Goal: Communication & Community: Answer question/provide support

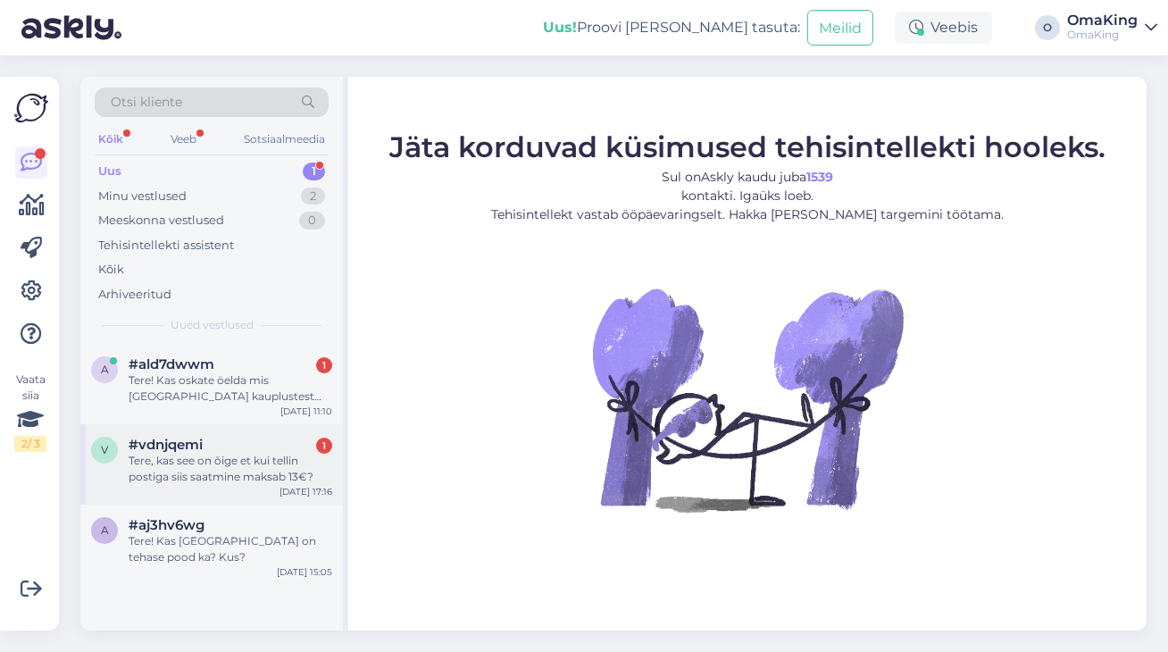
click at [185, 475] on font "Tere, kas see on õige et kui tellin postiga siis saatmine maksab 13€?" at bounding box center [221, 467] width 185 height 29
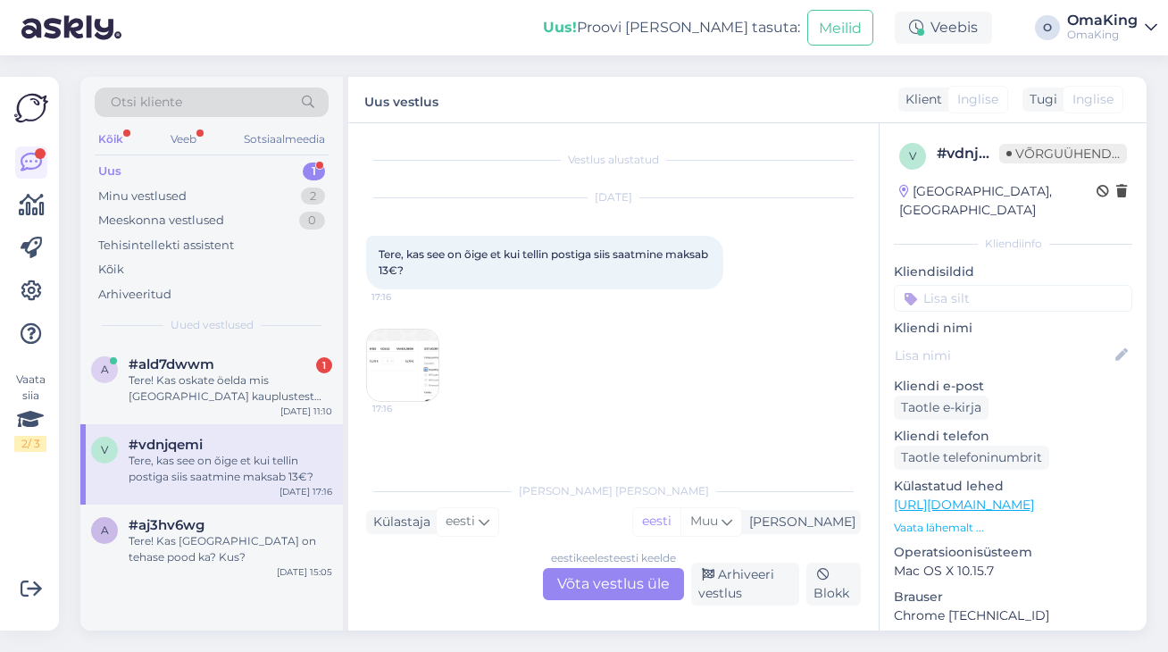
click at [404, 356] on img at bounding box center [402, 364] width 71 height 71
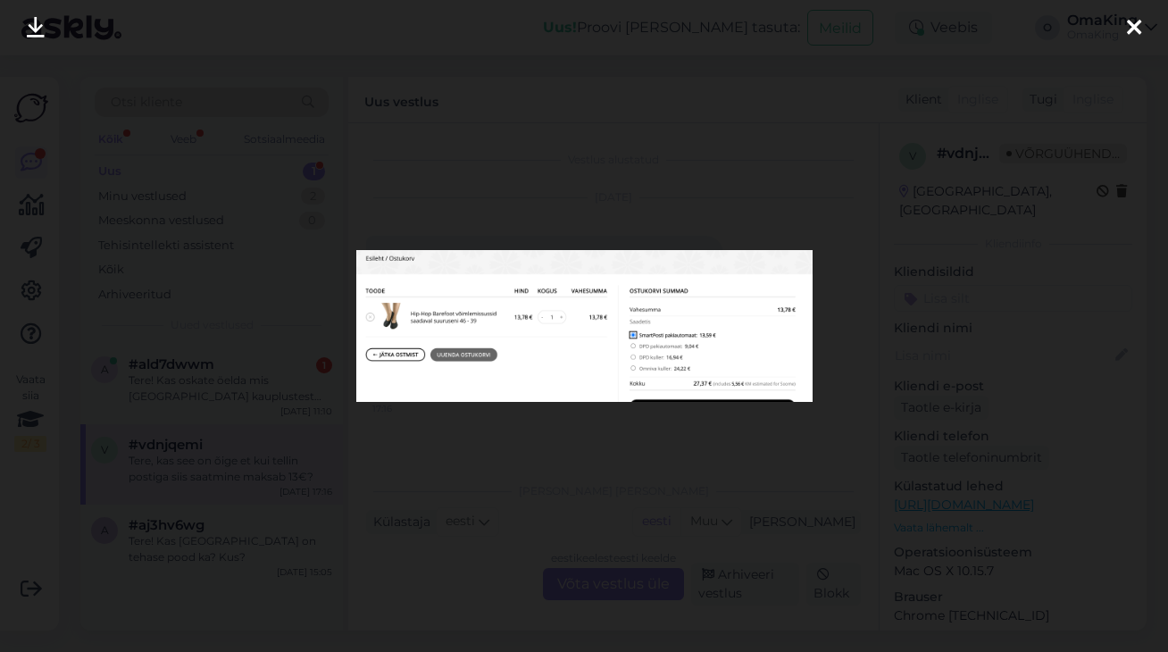
drag, startPoint x: 1128, startPoint y: 26, endPoint x: 1060, endPoint y: 75, distance: 84.5
click at [1127, 26] on icon at bounding box center [1133, 28] width 14 height 23
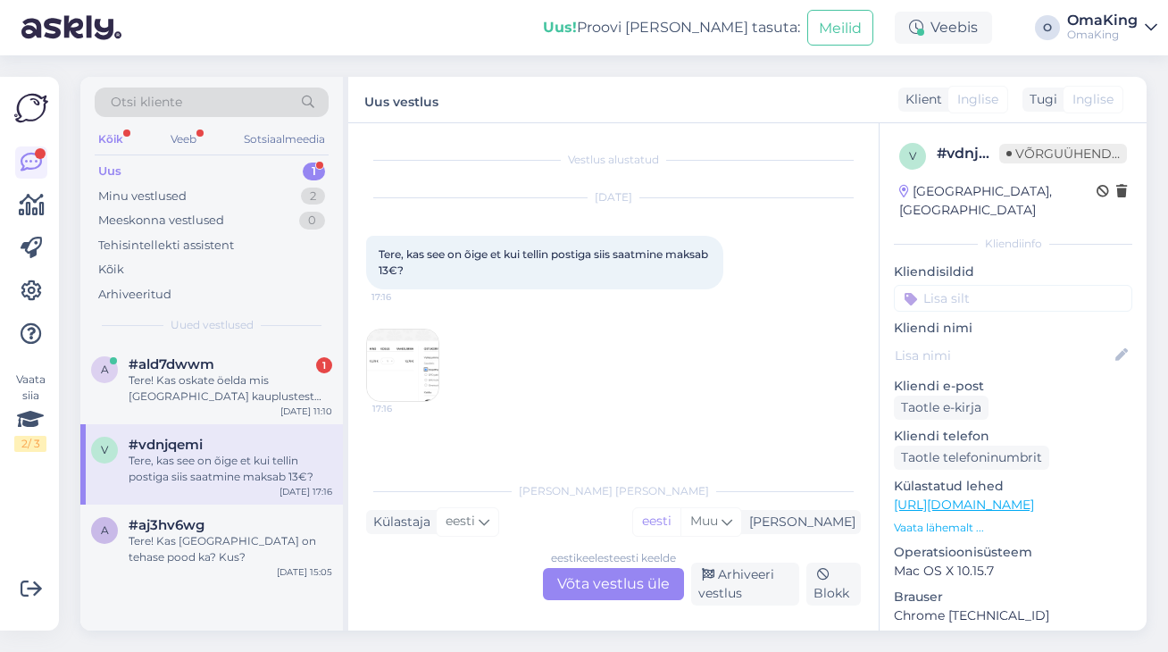
click at [636, 583] on font "Võta vestlus üle" at bounding box center [613, 583] width 112 height 17
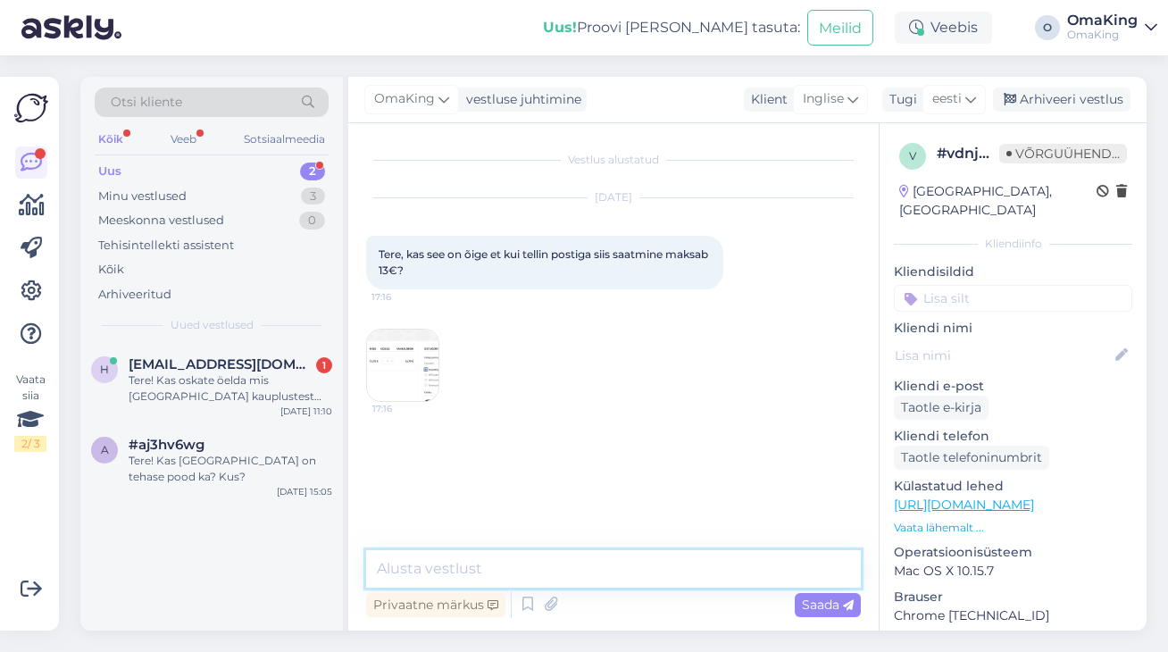
click at [425, 565] on textarea at bounding box center [613, 568] width 495 height 37
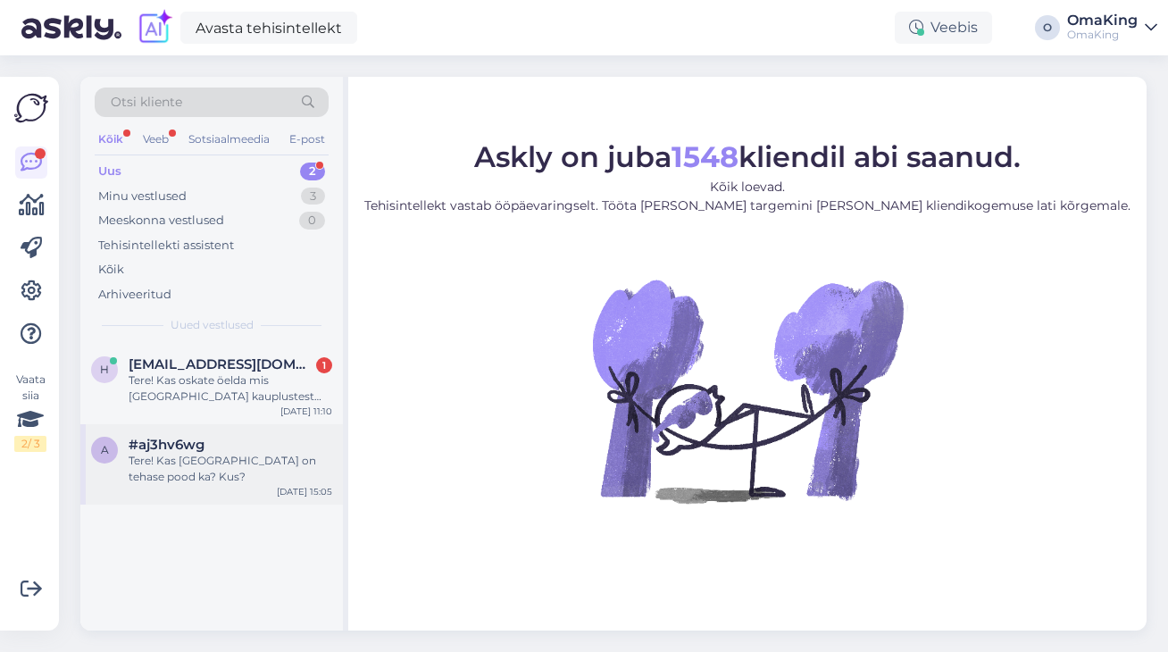
click at [197, 464] on font "Tere! Kas [GEOGRAPHIC_DATA] on tehase pood ka? Kus?" at bounding box center [222, 467] width 187 height 29
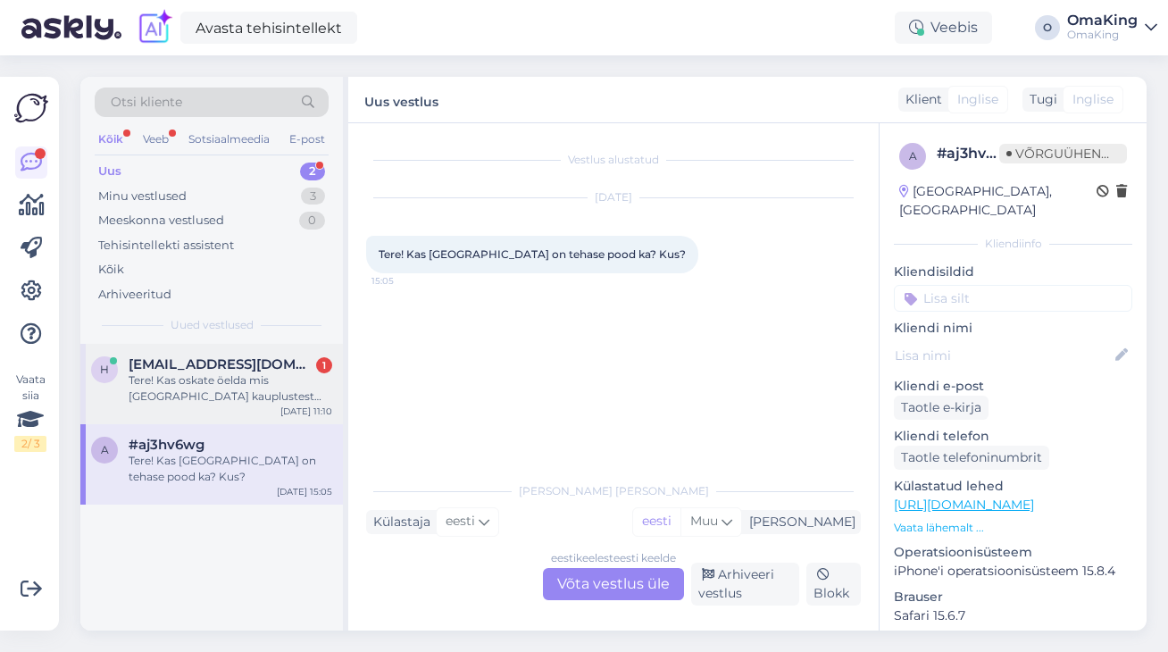
click at [178, 385] on font "Tere! Kas oskate öelda mis [GEOGRAPHIC_DATA] kauplustest võiks OmaKing Sport si…" at bounding box center [225, 404] width 193 height 62
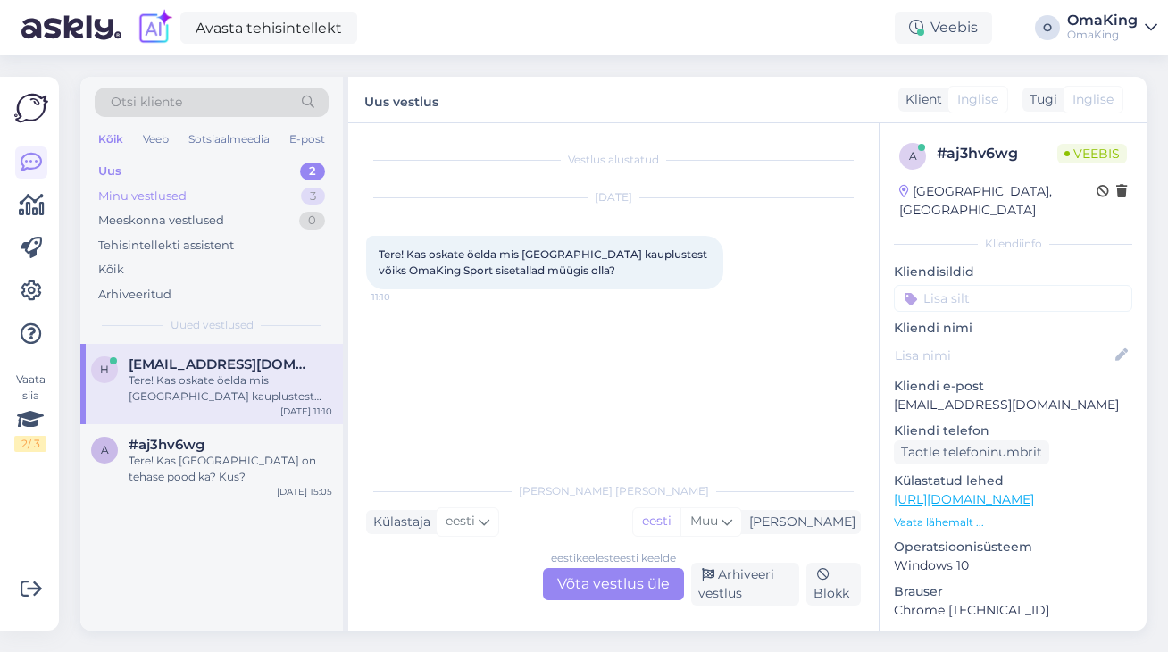
click at [131, 193] on font "Minu vestlused" at bounding box center [142, 195] width 88 height 14
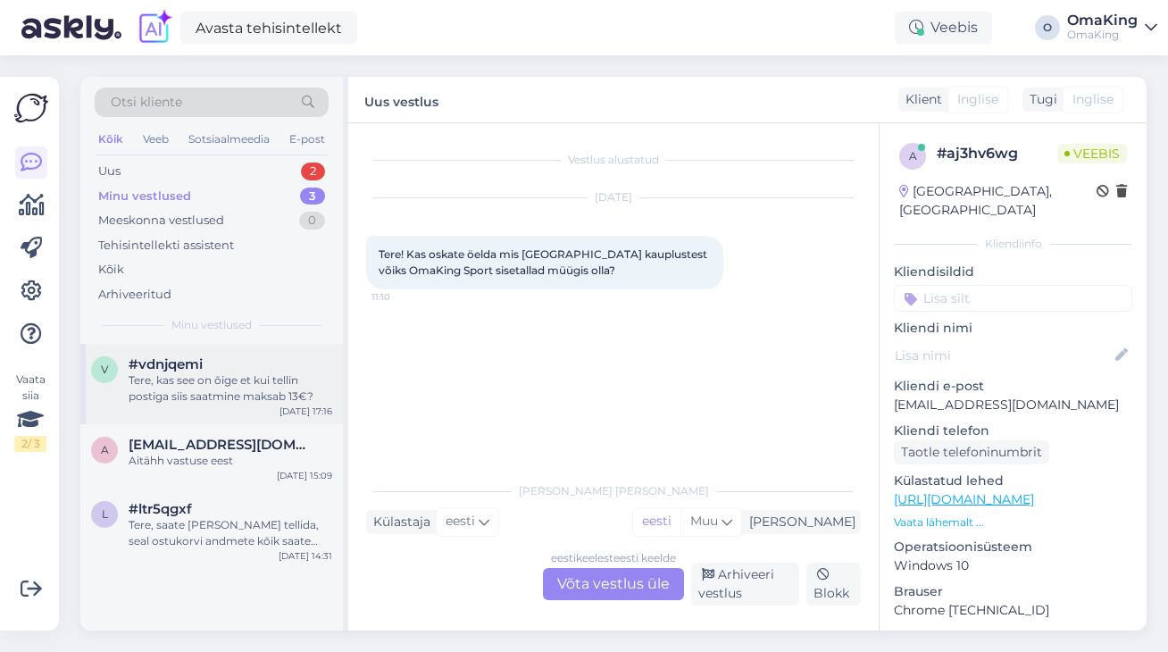
click at [222, 387] on div "Tere, kas see on õige et kui tellin postiga siis saatmine maksab 13€?" at bounding box center [231, 388] width 204 height 32
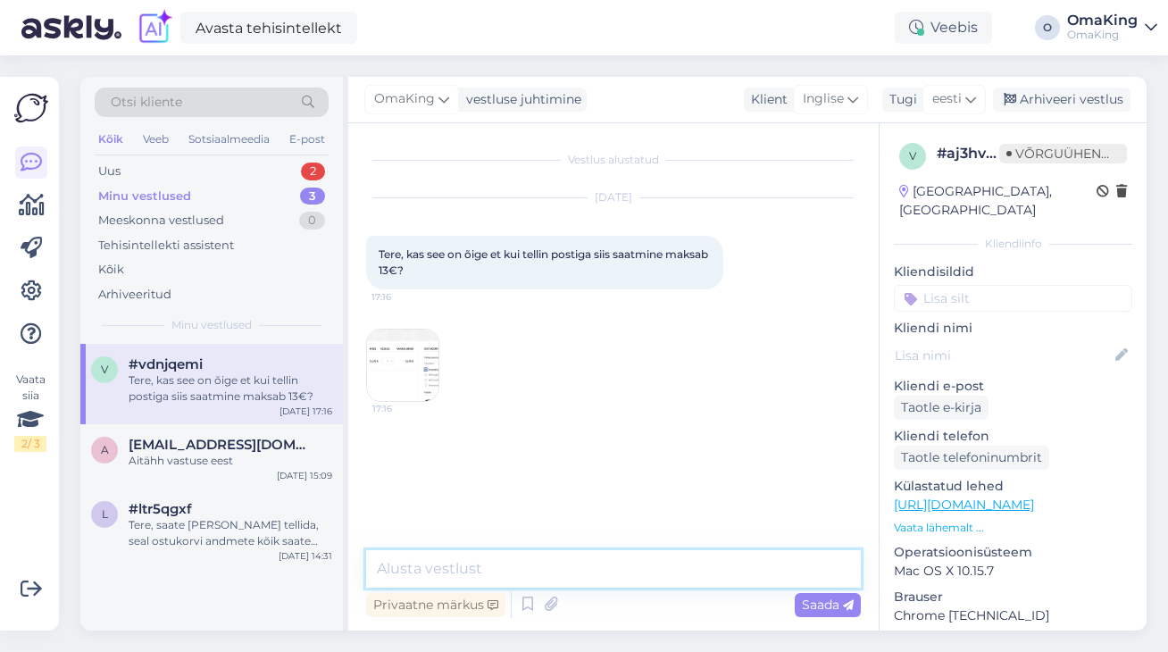
click at [423, 572] on textarea at bounding box center [613, 568] width 495 height 37
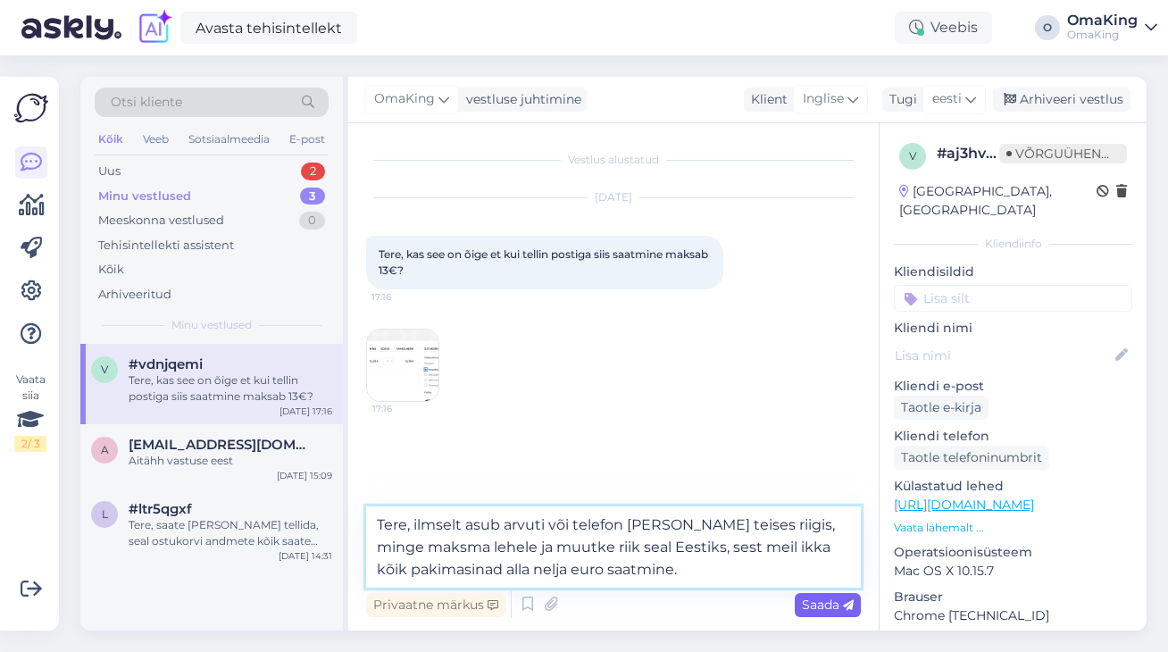
type textarea "Tere, ilmselt asub arvuti või telefon [PERSON_NAME] teises riigis, minge maksma…"
click at [821, 603] on font "Saada" at bounding box center [820, 604] width 37 height 16
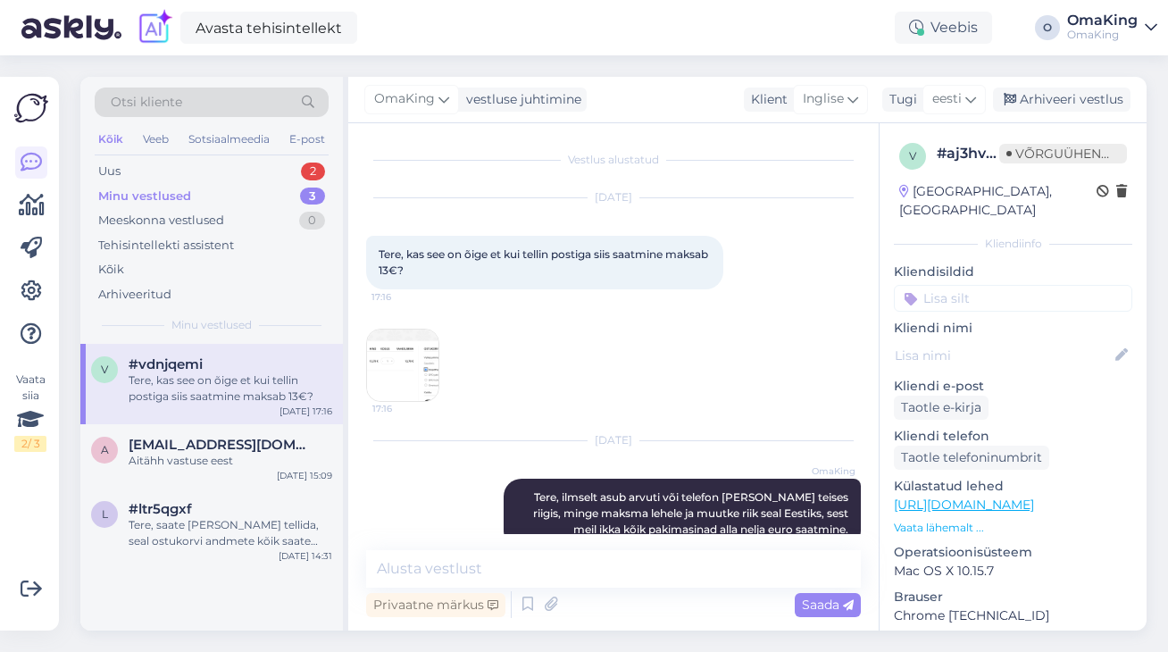
scroll to position [32, 0]
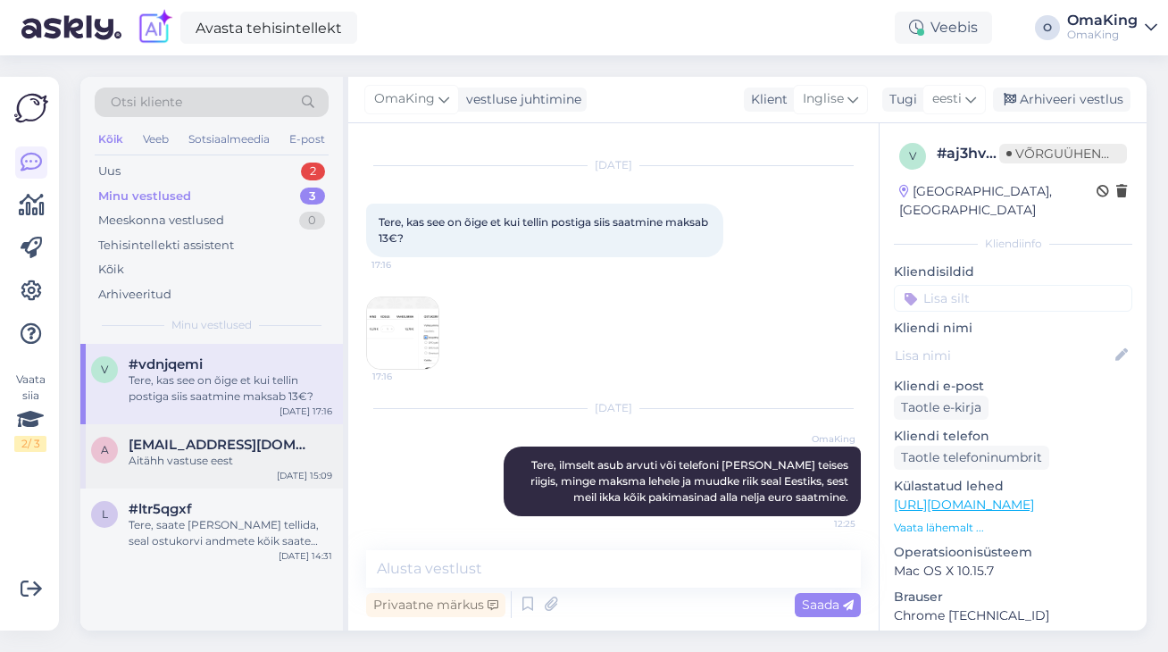
click at [225, 454] on font "Aitähh vastuse eest" at bounding box center [181, 459] width 104 height 13
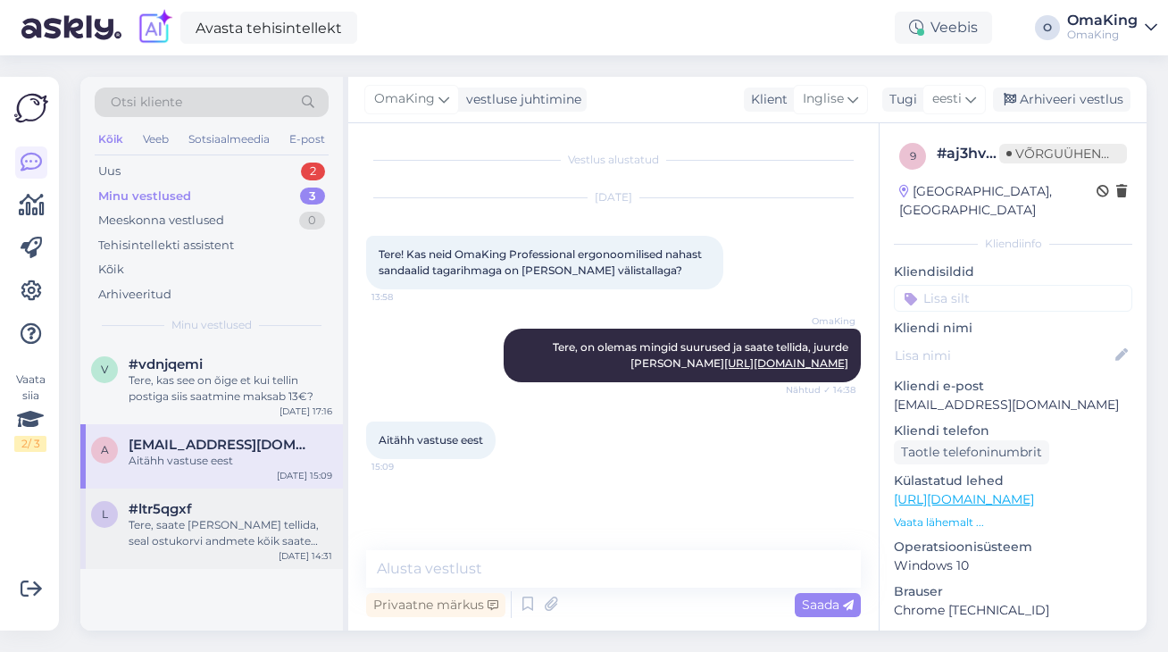
click at [208, 525] on font "Tere, saate [PERSON_NAME] tellida, seal ostukorvi andmete kõik saate vaadata ka…" at bounding box center [224, 549] width 190 height 62
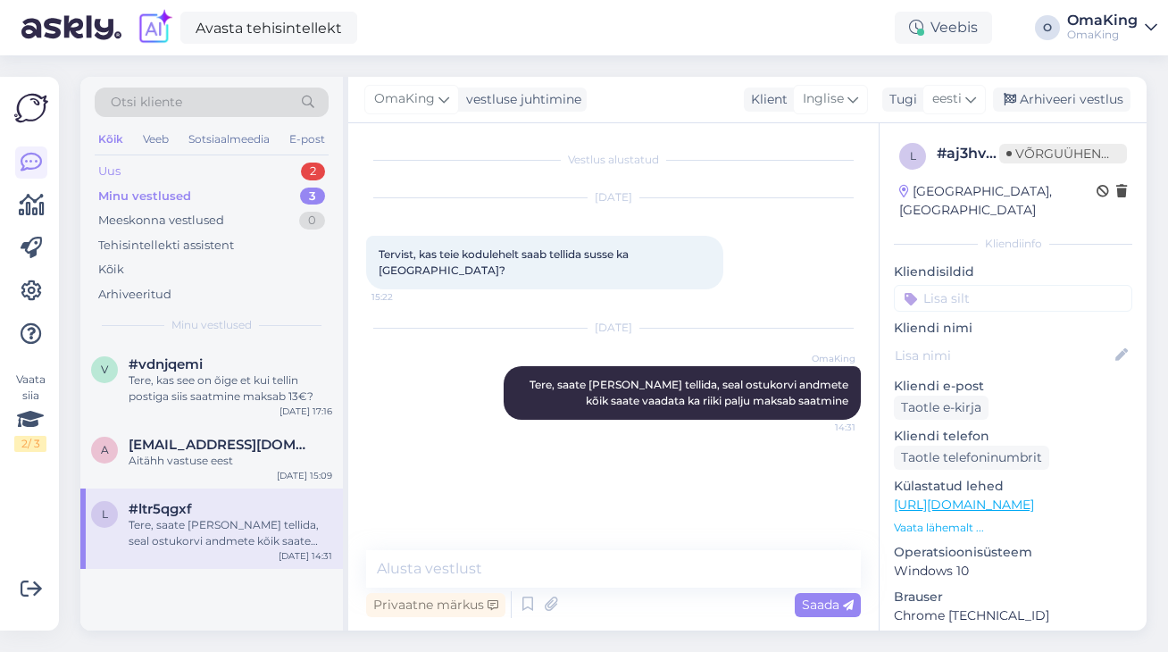
click at [114, 172] on font "Uus" at bounding box center [109, 170] width 22 height 14
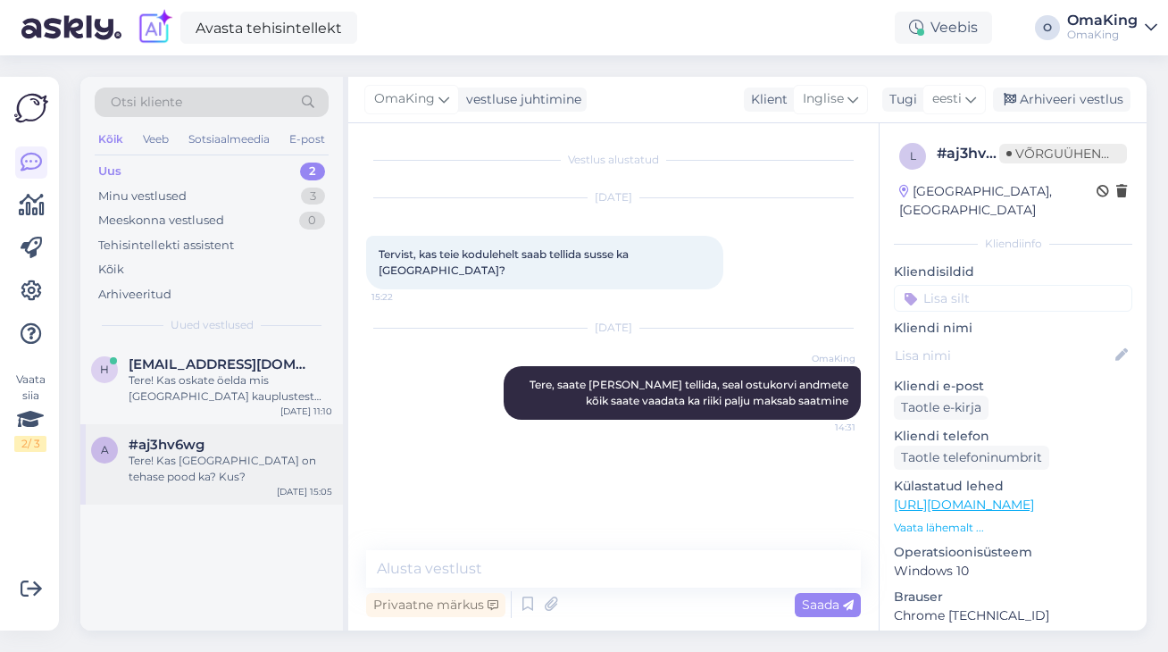
click at [165, 459] on font "Tere! Kas [GEOGRAPHIC_DATA] on tehase pood ka? Kus?" at bounding box center [222, 467] width 187 height 29
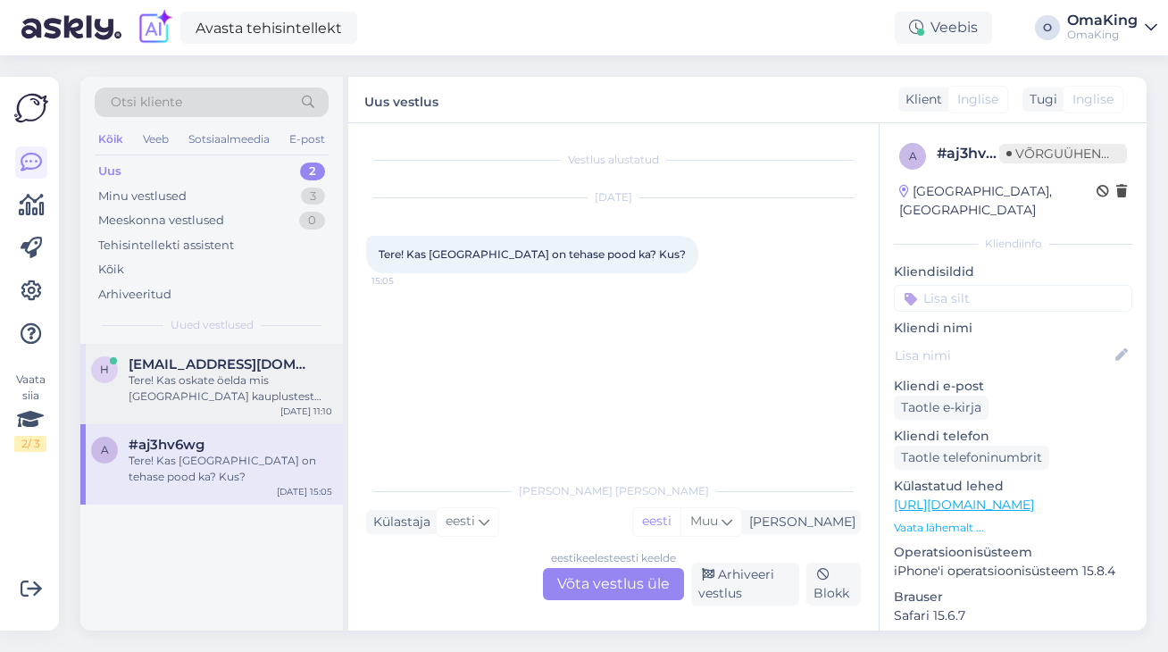
click at [154, 403] on div "Tere! Kas oskate öelda mis [GEOGRAPHIC_DATA] kauplustest võiks OmaKing Sport si…" at bounding box center [231, 388] width 204 height 32
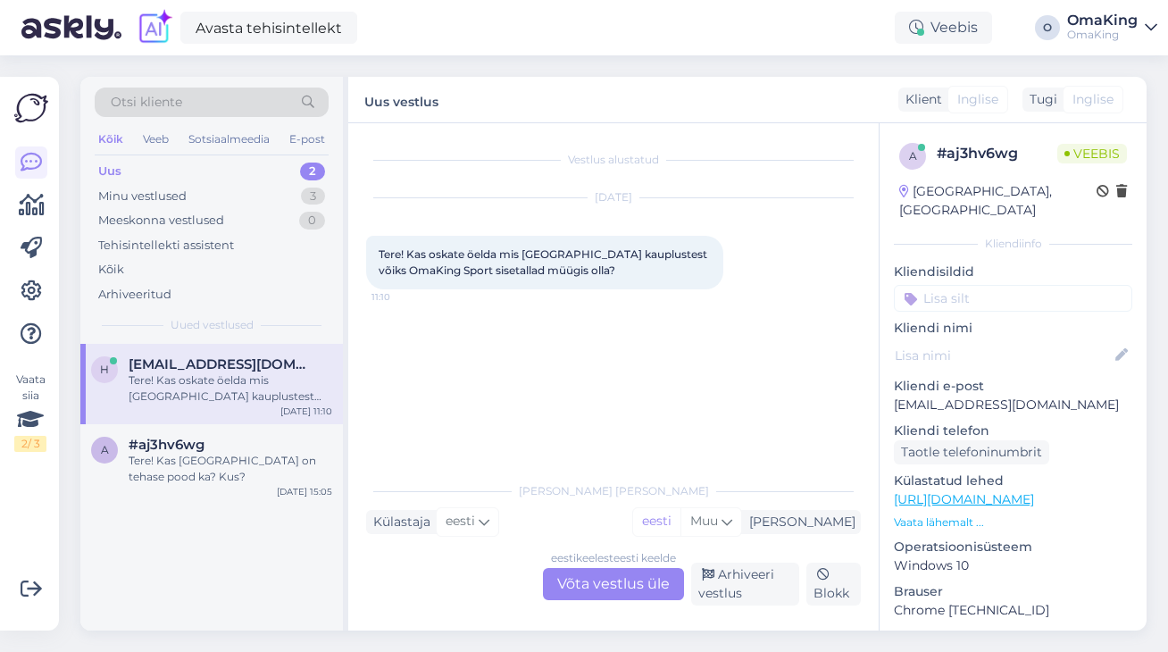
click at [619, 580] on font "Võta vestlus üle" at bounding box center [613, 583] width 112 height 17
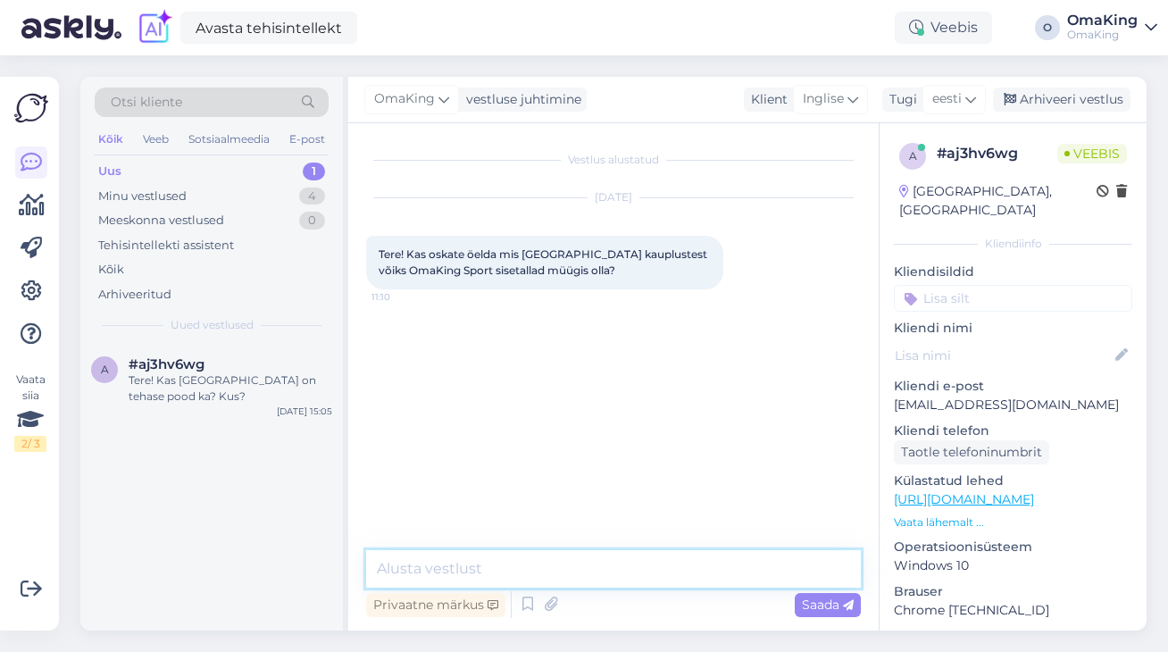
click at [432, 575] on textarea at bounding box center [613, 568] width 495 height 37
type textarea "Tere, [GEOGRAPHIC_DATA] Kaubamajas"
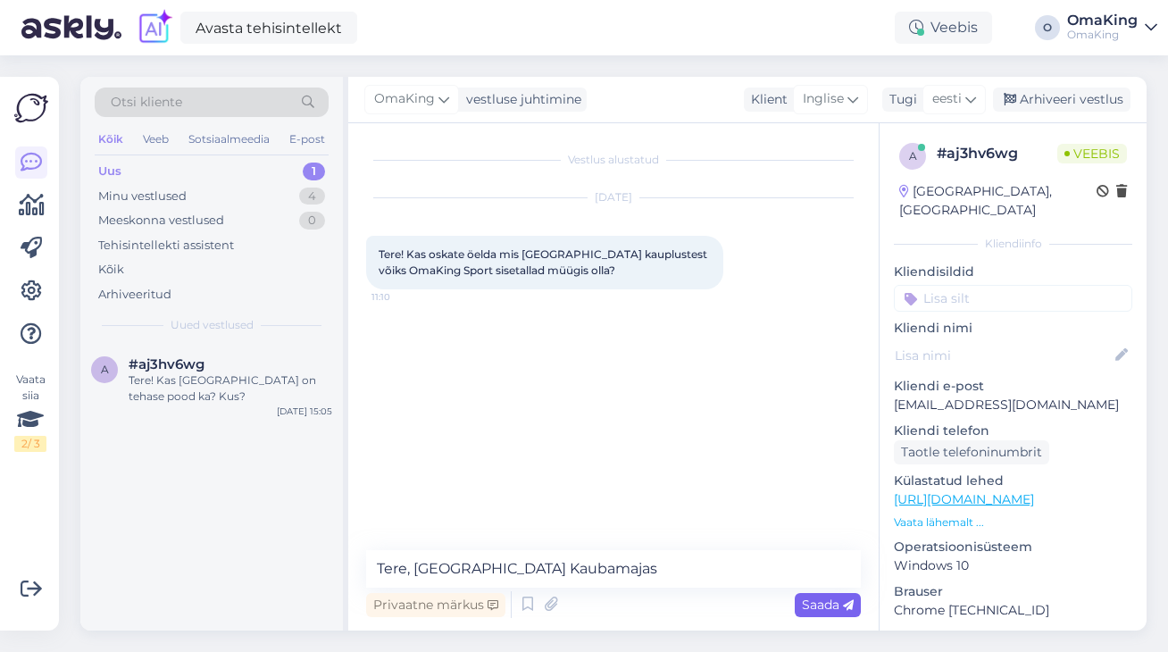
click at [839, 607] on span "Saada" at bounding box center [828, 604] width 52 height 16
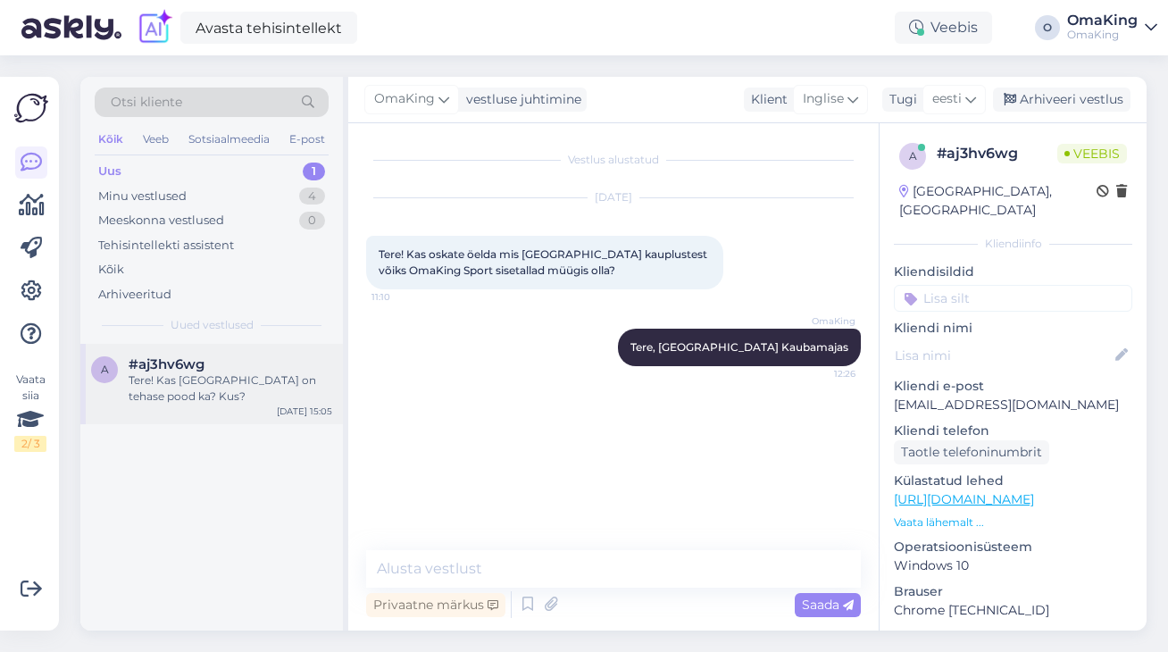
click at [195, 376] on font "Tere! Kas [GEOGRAPHIC_DATA] on tehase pood ka? Kus?" at bounding box center [222, 387] width 187 height 29
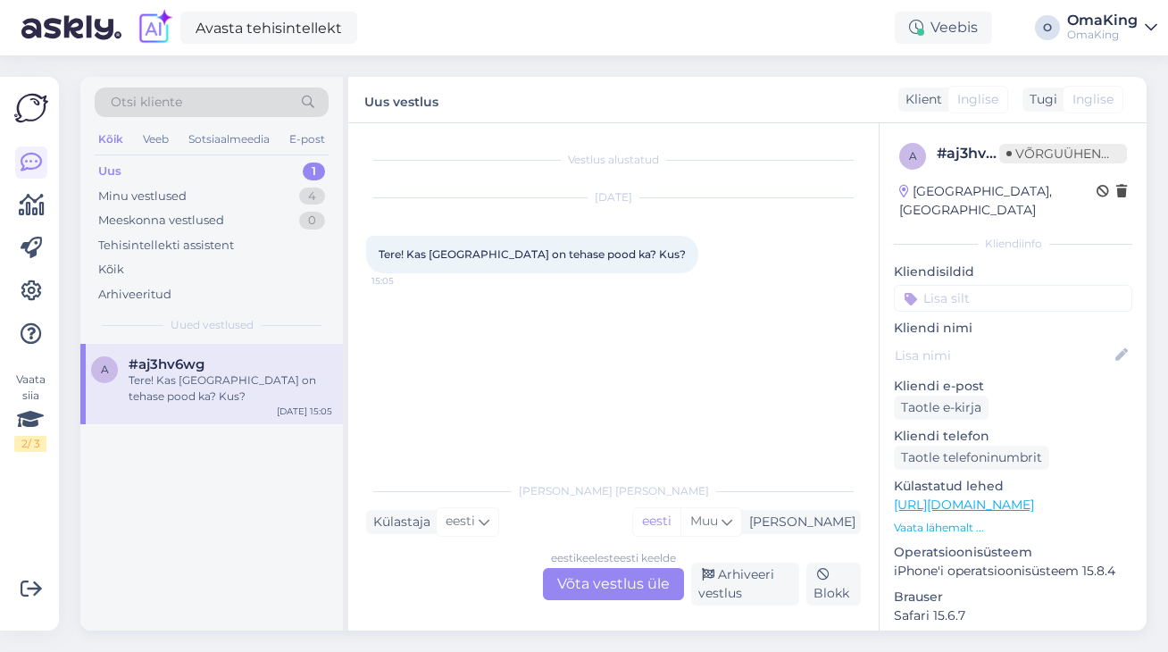
click at [116, 173] on font "Uus" at bounding box center [109, 170] width 23 height 14
click at [149, 376] on font "Tere! Kas [GEOGRAPHIC_DATA] on tehase pood ka? Kus?" at bounding box center [222, 387] width 187 height 29
click at [744, 592] on div "Arhiveeri vestlus" at bounding box center [745, 583] width 108 height 43
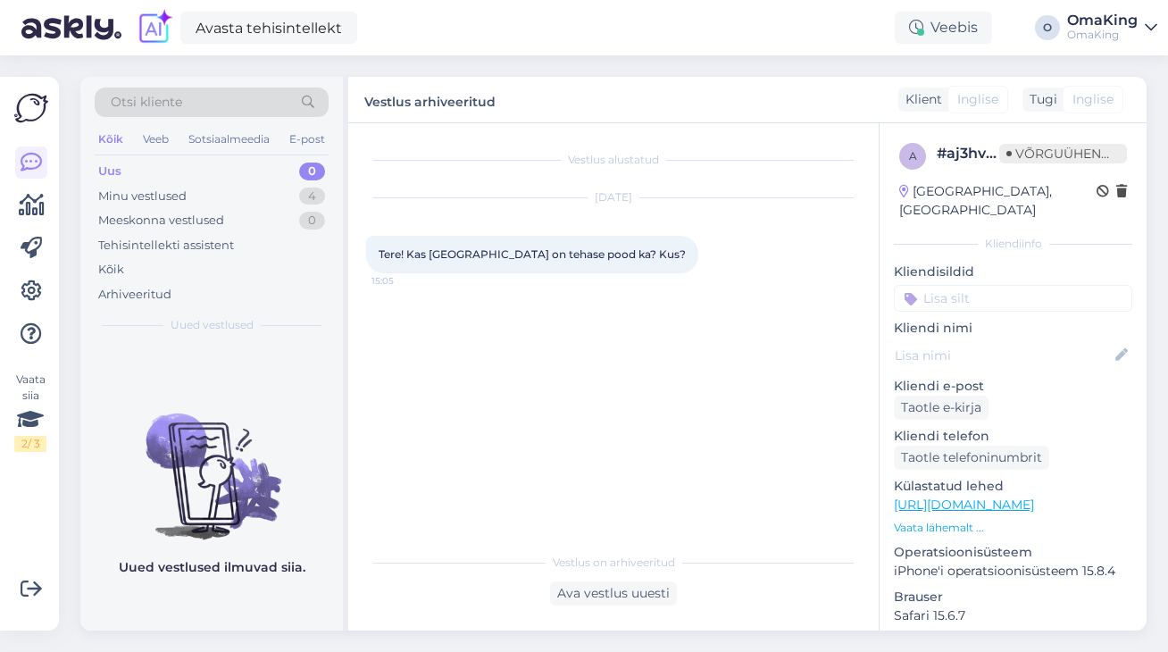
click at [125, 164] on div "Uus 0" at bounding box center [212, 171] width 234 height 25
